Goal: Task Accomplishment & Management: Manage account settings

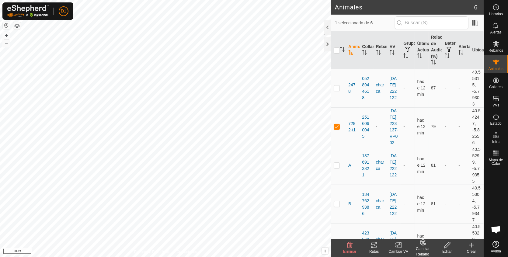
click at [373, 244] on icon at bounding box center [373, 244] width 7 height 7
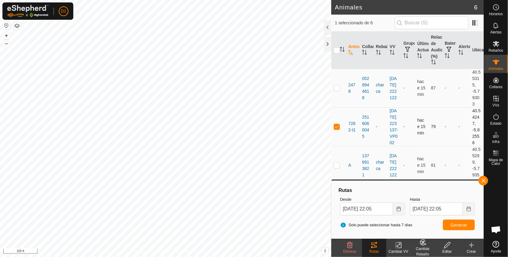
click at [336, 129] on p-checkbox at bounding box center [337, 126] width 6 height 5
checkbox input "false"
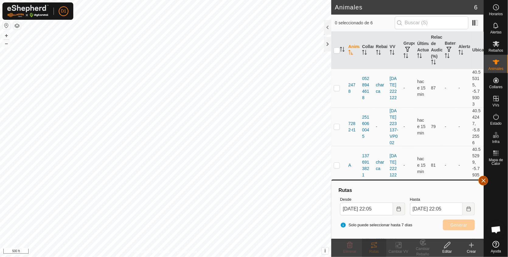
click at [483, 182] on button "button" at bounding box center [483, 181] width 10 height 10
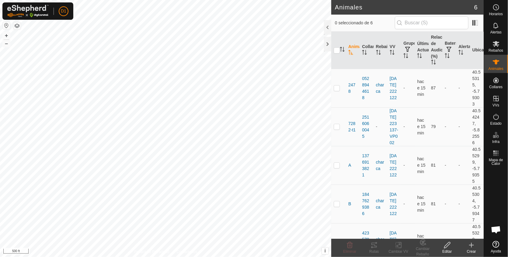
click at [0, 257] on html "D1 Horarios Alertas Rebaños Animales Collares VVs Estado Infra Mapa de Calor Ay…" at bounding box center [254, 128] width 508 height 257
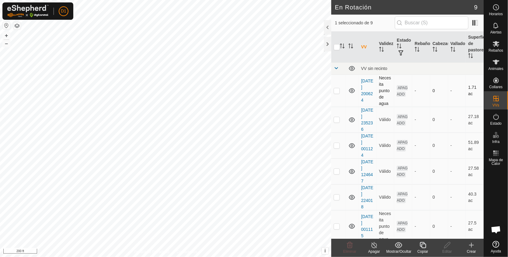
click at [332, 93] on div "En Rotación 9 1 seleccionado de 9 VV Validez Estado Rebaño Cabezas Vallado Supe…" at bounding box center [242, 128] width 484 height 257
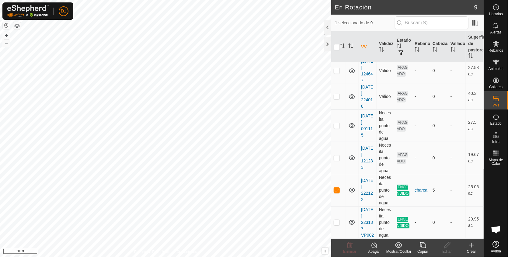
scroll to position [106, 0]
click at [335, 188] on p-checkbox at bounding box center [337, 190] width 6 height 5
checkbox input "false"
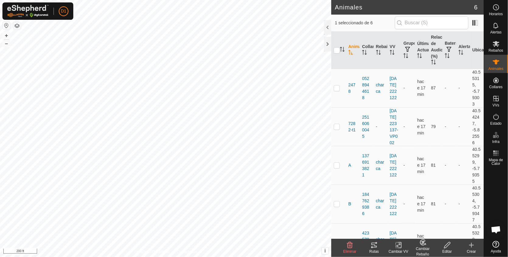
click at [373, 246] on icon at bounding box center [373, 244] width 7 height 7
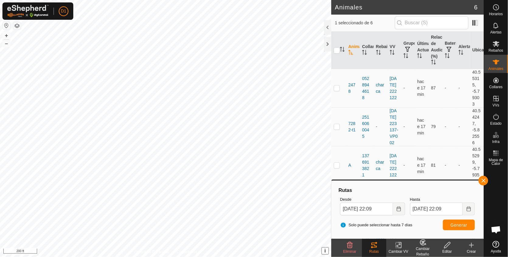
click at [324, 252] on div "toro2 2661345732 [GEOGRAPHIC_DATA] [DATE] 222122 + – ⇧ i This application inclu…" at bounding box center [165, 128] width 331 height 257
checkbox input "true"
checkbox input "false"
click at [461, 224] on span "Generar" at bounding box center [458, 225] width 17 height 5
checkbox input "false"
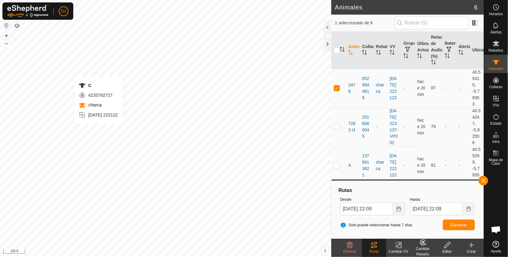
checkbox input "true"
click at [460, 223] on span "Generar" at bounding box center [458, 225] width 17 height 5
checkbox input "true"
checkbox input "false"
click at [459, 222] on button "Generar" at bounding box center [459, 225] width 32 height 11
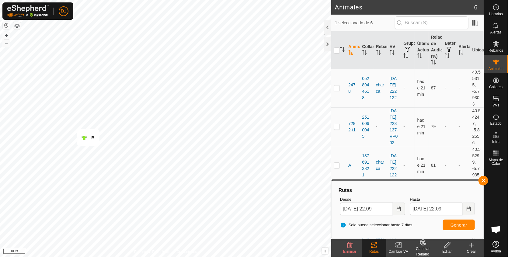
checkbox input "true"
checkbox input "false"
click at [458, 226] on span "Generar" at bounding box center [458, 225] width 17 height 5
checkbox input "false"
click at [460, 223] on span "Generar" at bounding box center [458, 225] width 17 height 5
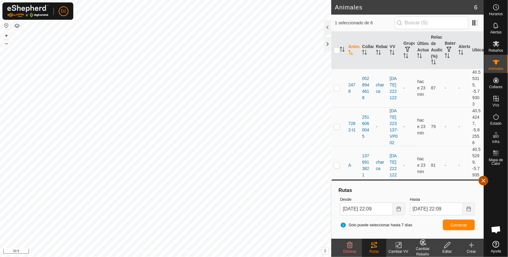
click at [482, 179] on button "button" at bounding box center [483, 181] width 10 height 10
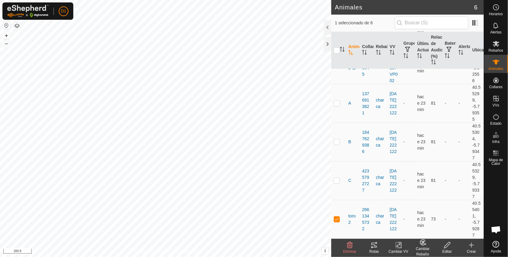
scroll to position [81, 0]
click at [335, 219] on p-checkbox at bounding box center [337, 219] width 6 height 5
checkbox input "false"
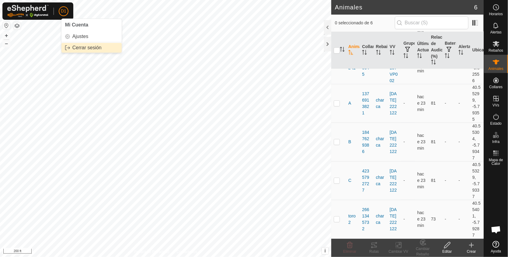
click at [82, 46] on link "Cerrar sesión" at bounding box center [91, 48] width 60 height 10
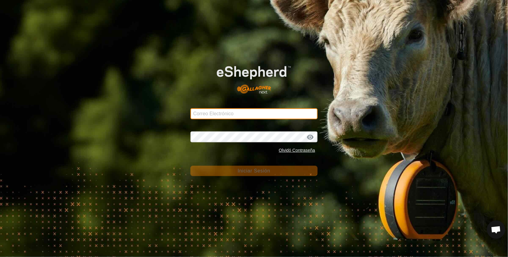
type input "[PERSON_NAME][EMAIL_ADDRESS][DOMAIN_NAME]"
